Goal: Transaction & Acquisition: Purchase product/service

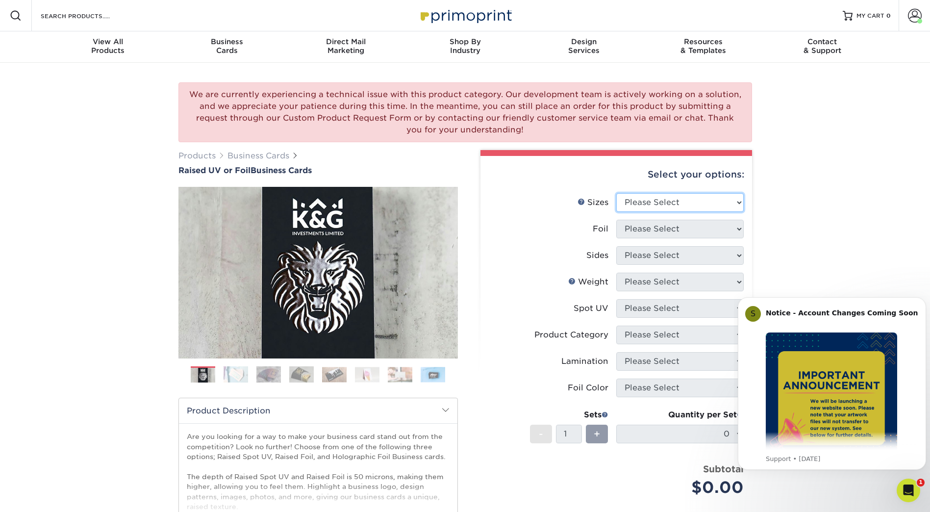
click at [733, 200] on select "Please Select 2" x 3.5" - Standard" at bounding box center [679, 202] width 127 height 19
select select "2.00x3.50"
click at [616, 193] on select "Please Select 2" x 3.5" - Standard" at bounding box center [679, 202] width 127 height 19
click at [706, 232] on select "Please Select No Yes" at bounding box center [679, 229] width 127 height 19
select select "0"
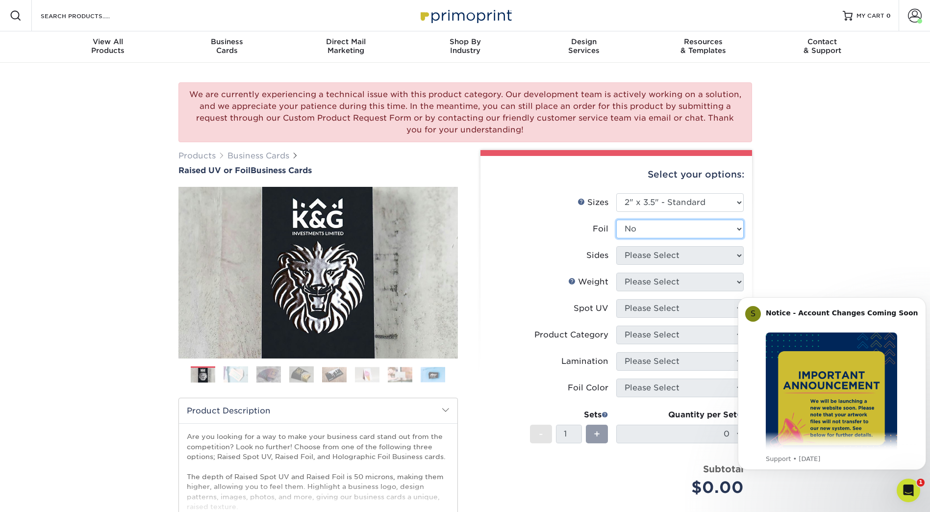
click at [616, 220] on select "Please Select No Yes" at bounding box center [679, 229] width 127 height 19
click at [678, 258] on select "Please Select Print Both Sides Print Front Only" at bounding box center [679, 255] width 127 height 19
select select "13abbda7-1d64-4f25-8bb2-c179b224825d"
click at [616, 246] on select "Please Select Print Both Sides Print Front Only" at bounding box center [679, 255] width 127 height 19
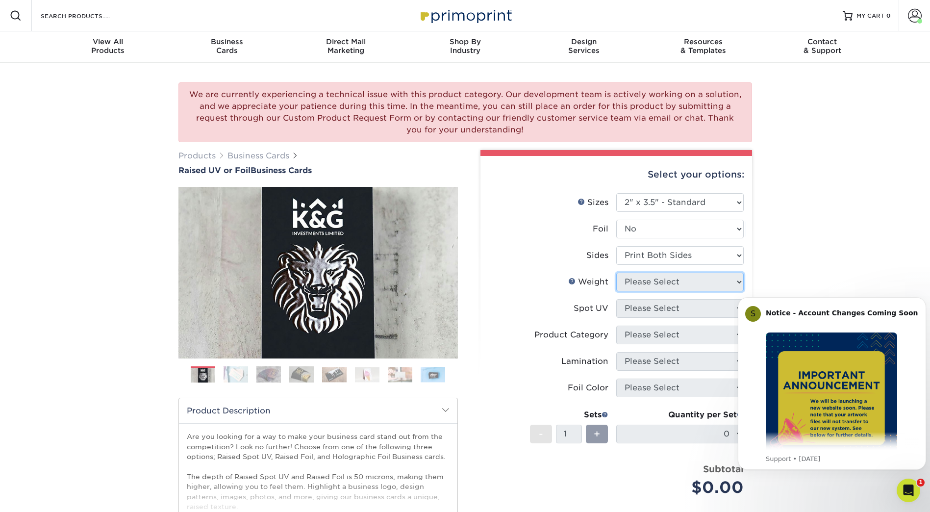
click at [655, 289] on select "Please Select 16PT" at bounding box center [679, 281] width 127 height 19
click at [681, 279] on select "Please Select 16PT" at bounding box center [679, 281] width 127 height 19
select select "16PT"
click at [616, 272] on select "Please Select 16PT" at bounding box center [679, 281] width 127 height 19
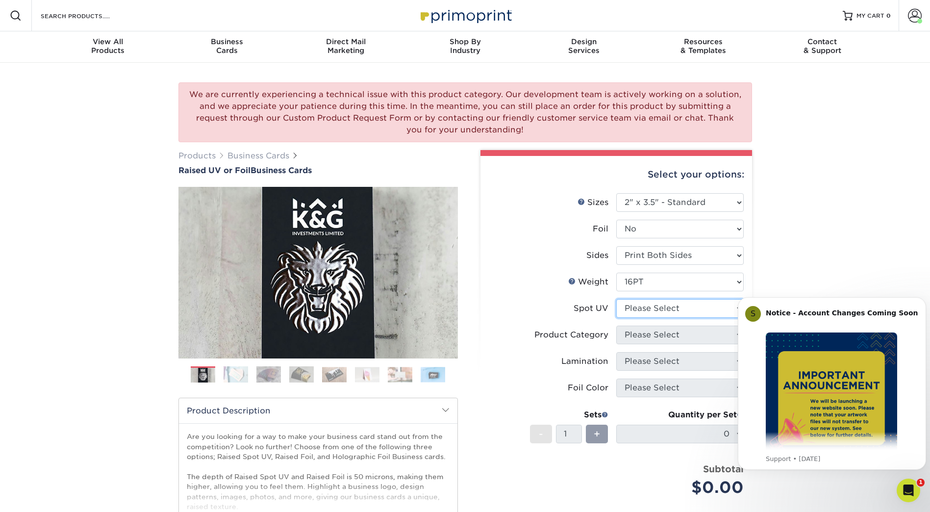
click at [666, 305] on select "Please Select No Spot UV Front Only" at bounding box center [679, 308] width 127 height 19
click at [823, 242] on div "We are currently experiencing a technical issue with this product category. Our…" at bounding box center [465, 358] width 930 height 591
click at [923, 300] on icon "Dismiss notification" at bounding box center [922, 299] width 5 height 5
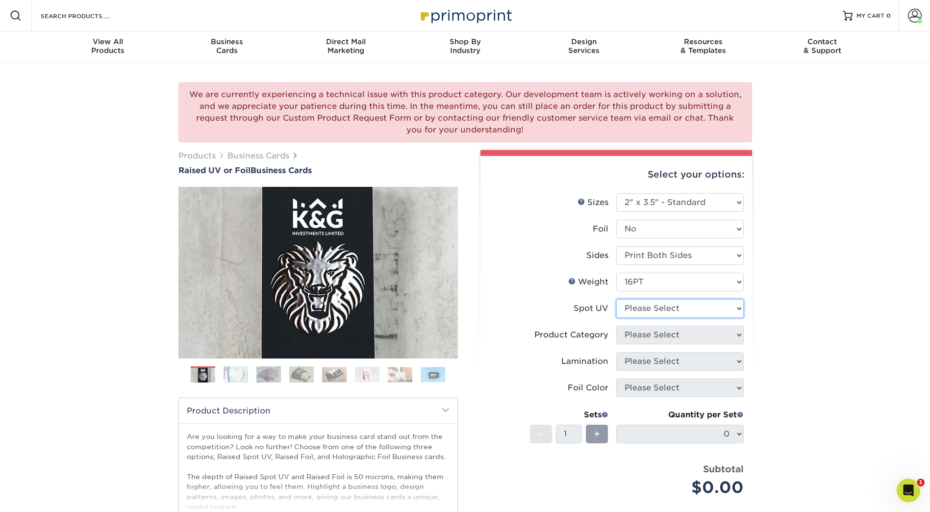
click at [651, 309] on select "Please Select No Spot UV Front Only" at bounding box center [679, 308] width 127 height 19
select select "3"
click at [616, 299] on select "Please Select No Spot UV Front Only" at bounding box center [679, 308] width 127 height 19
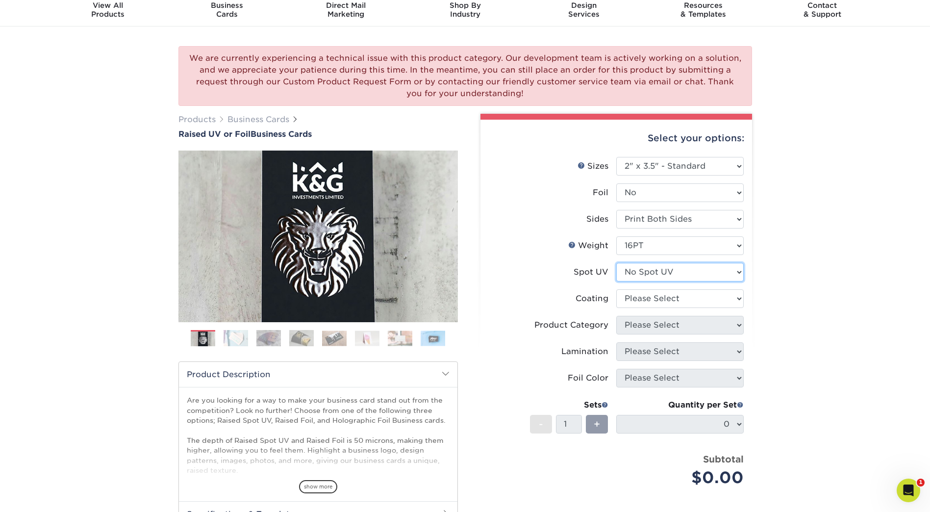
scroll to position [49, 0]
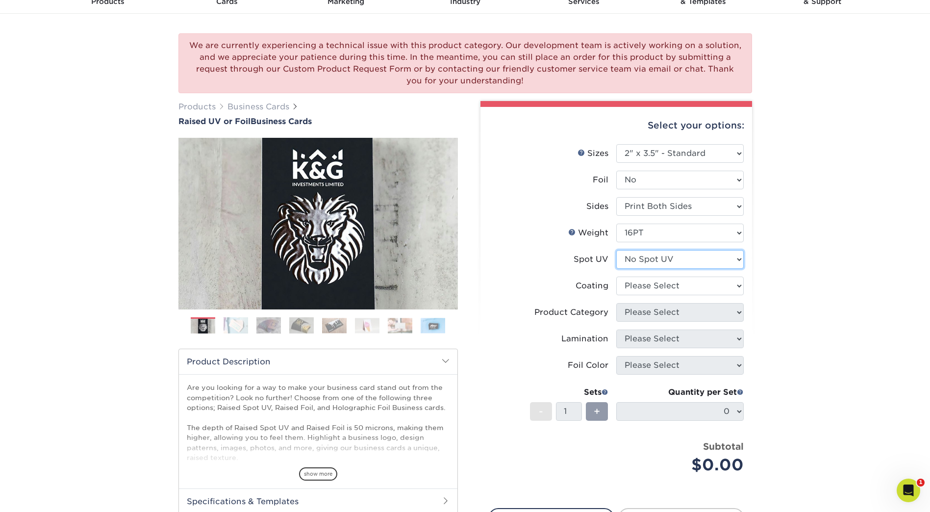
click at [682, 263] on select "Please Select No Spot UV Front Only" at bounding box center [679, 259] width 127 height 19
click at [797, 261] on div "We are currently experiencing a technical issue with this product category. Our…" at bounding box center [465, 318] width 930 height 608
click at [696, 288] on select at bounding box center [679, 285] width 127 height 19
select select "3e7618de-abca-4bda-9f97-8b9129e913d8"
click at [616, 276] on select at bounding box center [679, 285] width 127 height 19
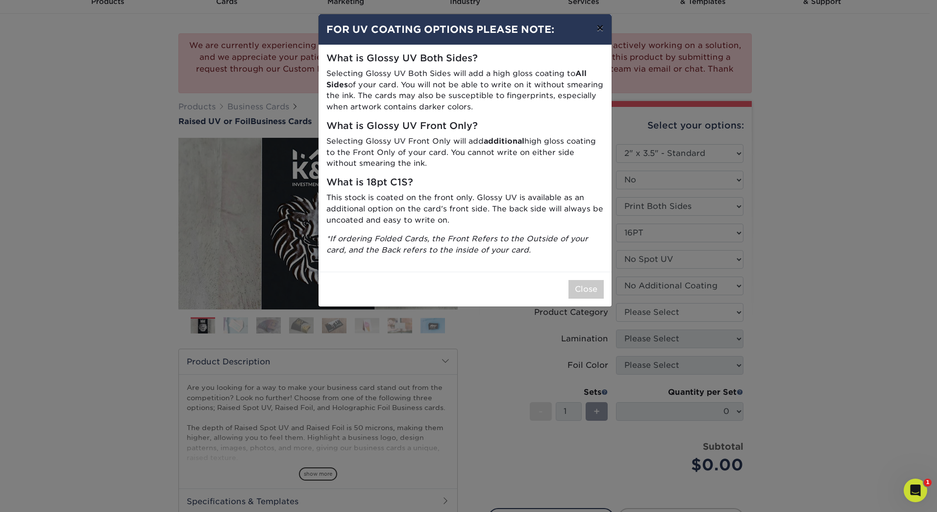
click at [598, 30] on button "×" at bounding box center [600, 27] width 23 height 27
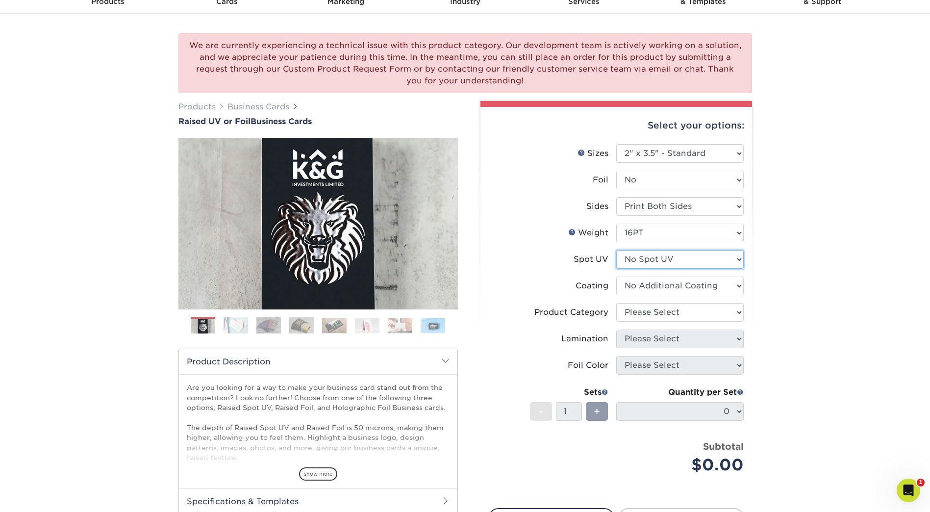
click at [664, 261] on select "Please Select No Spot UV Front Only" at bounding box center [679, 259] width 127 height 19
select select "1"
click at [616, 250] on select "Please Select No Spot UV Front Only" at bounding box center [679, 259] width 127 height 19
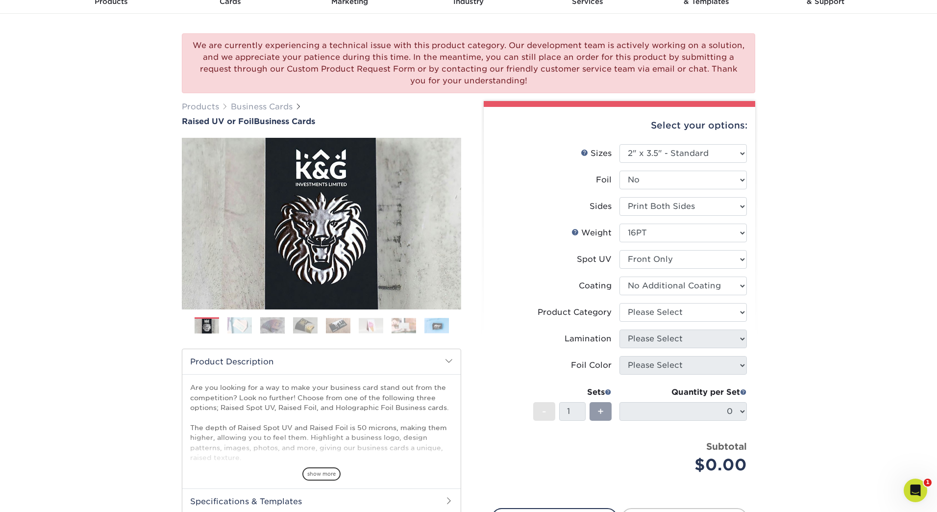
select select "-1"
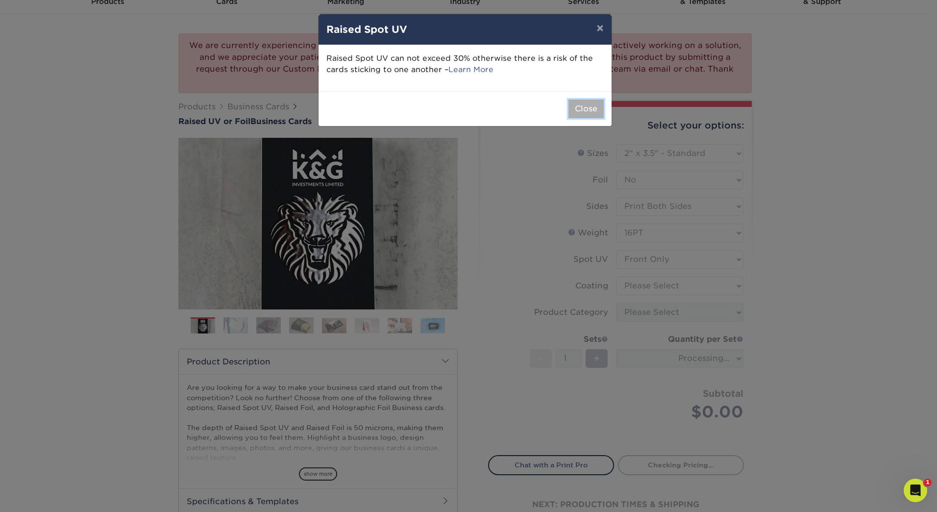
click at [591, 113] on button "Close" at bounding box center [585, 108] width 35 height 19
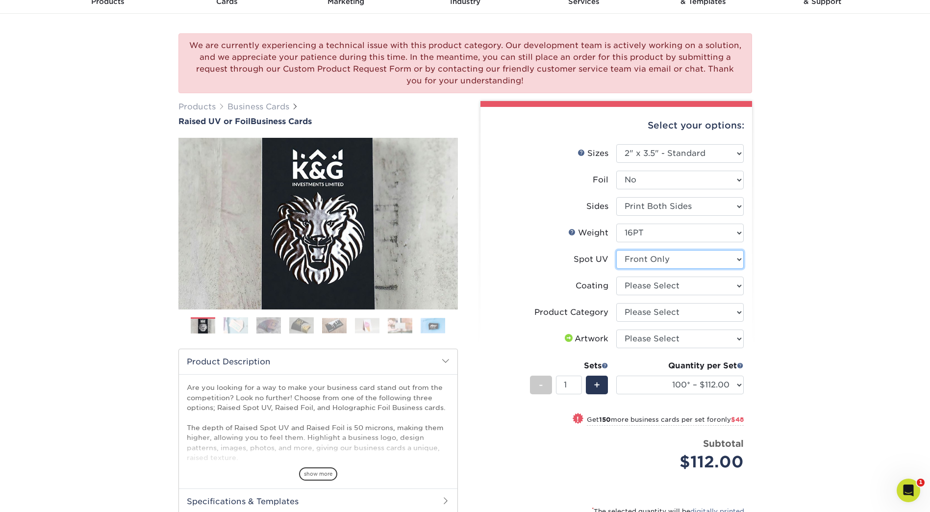
click at [673, 257] on select "Please Select No Spot UV Front Only" at bounding box center [679, 259] width 127 height 19
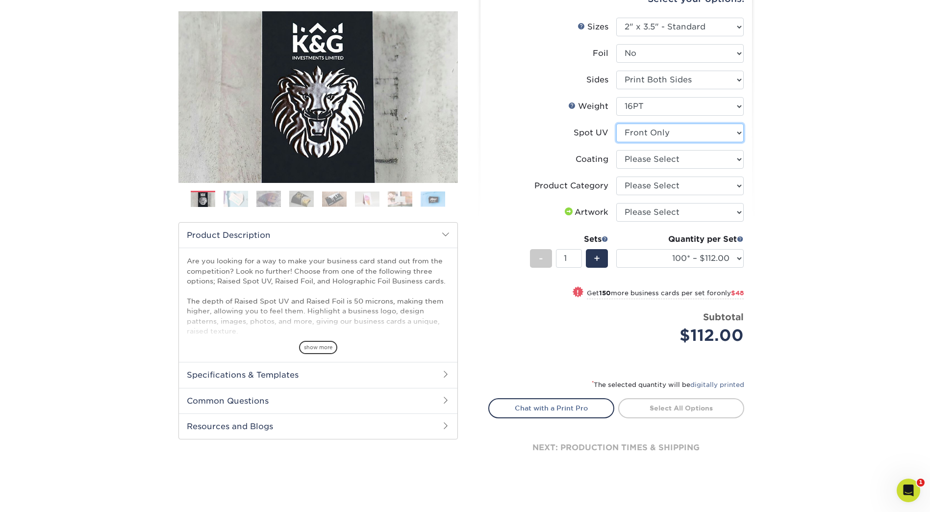
scroll to position [196, 0]
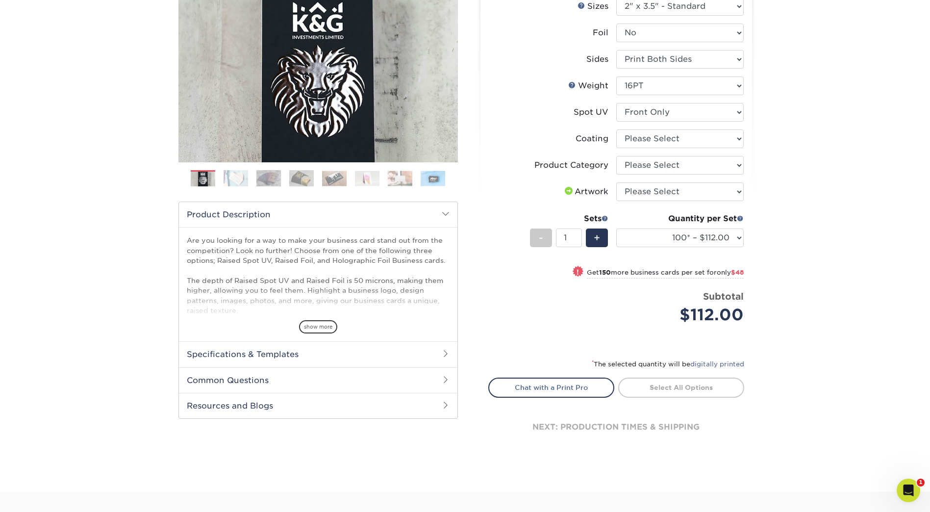
click at [844, 110] on div "We are currently experiencing a technical issue with this product category. Our…" at bounding box center [465, 179] width 930 height 625
click at [720, 162] on select "Please Select Business Cards" at bounding box center [679, 165] width 127 height 19
drag, startPoint x: 816, startPoint y: 149, endPoint x: 817, endPoint y: 124, distance: 25.5
click at [816, 149] on div "We are currently experiencing a technical issue with this product category. Our…" at bounding box center [465, 179] width 930 height 625
